Goal: Subscribe to service/newsletter

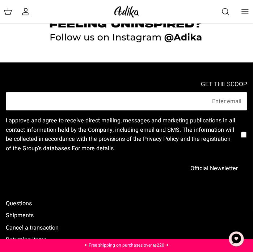
scroll to position [1075, 0]
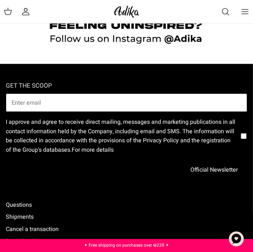
paste input "t@[DOMAIN_NAME]"
click at [220, 99] on input "t@[DOMAIN_NAME]" at bounding box center [126, 102] width 241 height 19
type input "t@[DOMAIN_NAME]"
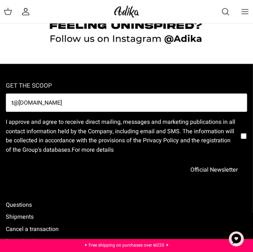
click at [184, 70] on div "GET THE SCOOP t@[DOMAIN_NAME] I approve and agree to receive direct mailing, me…" at bounding box center [126, 254] width 241 height 380
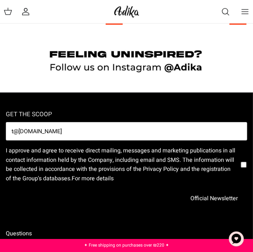
scroll to position [1038, 0]
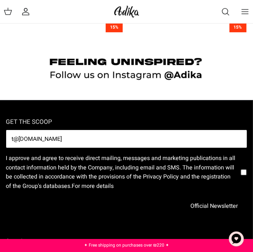
click at [199, 131] on input "t@[DOMAIN_NAME]" at bounding box center [126, 139] width 241 height 19
click at [240, 137] on input "t@[DOMAIN_NAME]" at bounding box center [126, 139] width 241 height 19
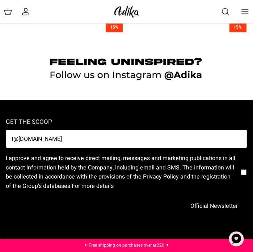
click at [240, 137] on input "t@[DOMAIN_NAME]" at bounding box center [126, 139] width 241 height 19
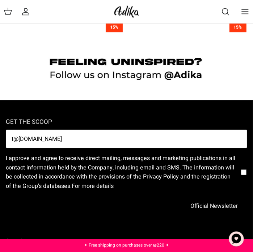
click at [241, 170] on input "checkbox" at bounding box center [244, 172] width 6 height 43
checkbox input "true"
click at [216, 206] on button "Official Newsletter" at bounding box center [214, 206] width 66 height 18
